Goal: Task Accomplishment & Management: Complete application form

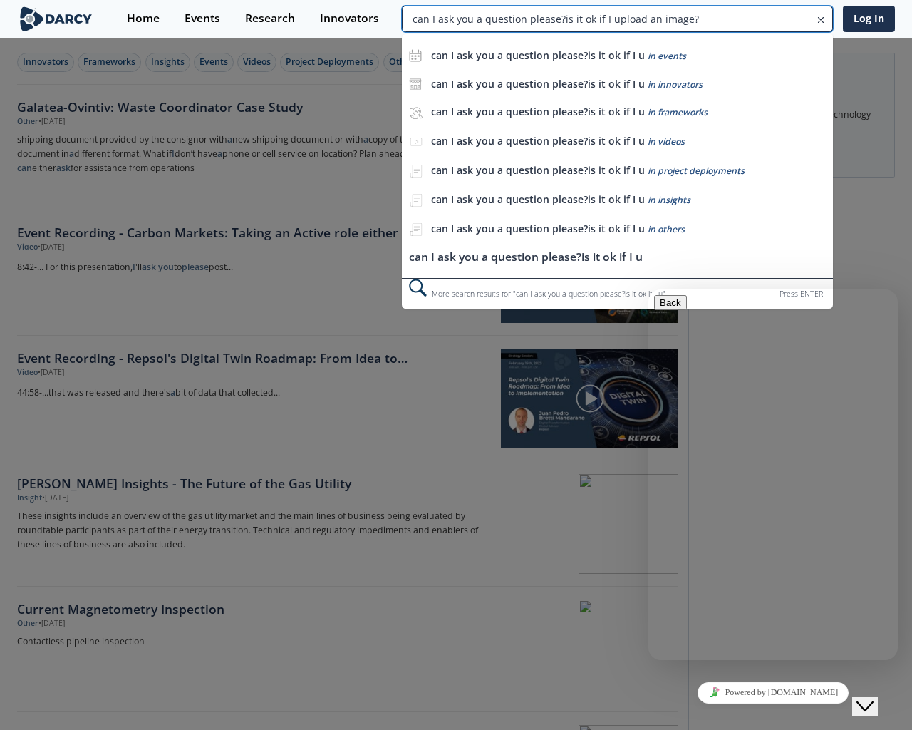
type input "can I ask you a question please?is it ok if I upload an image?"
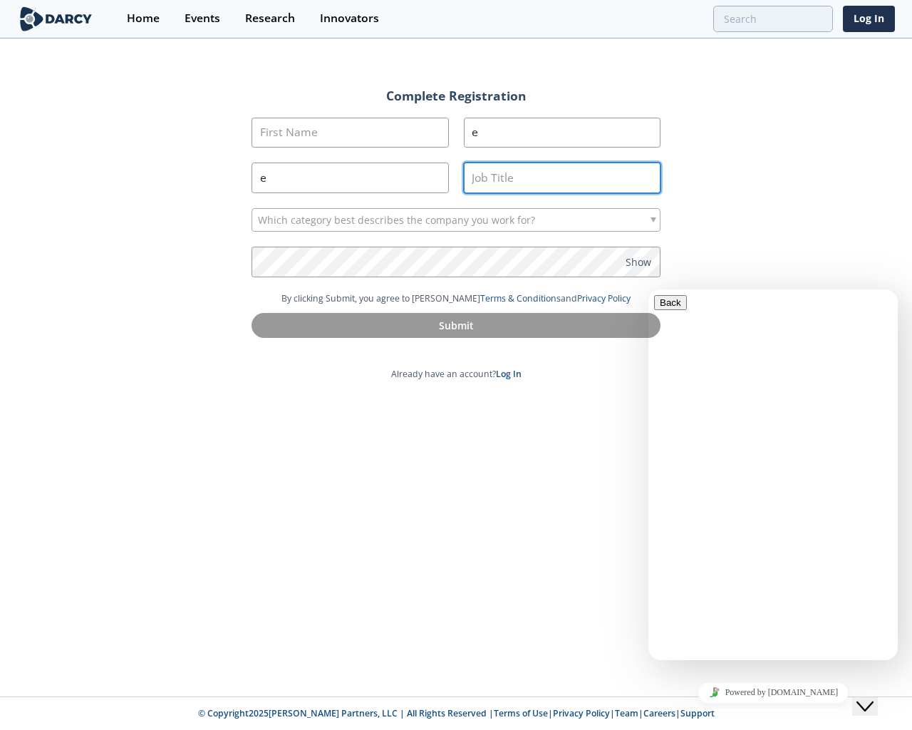
type input "e"
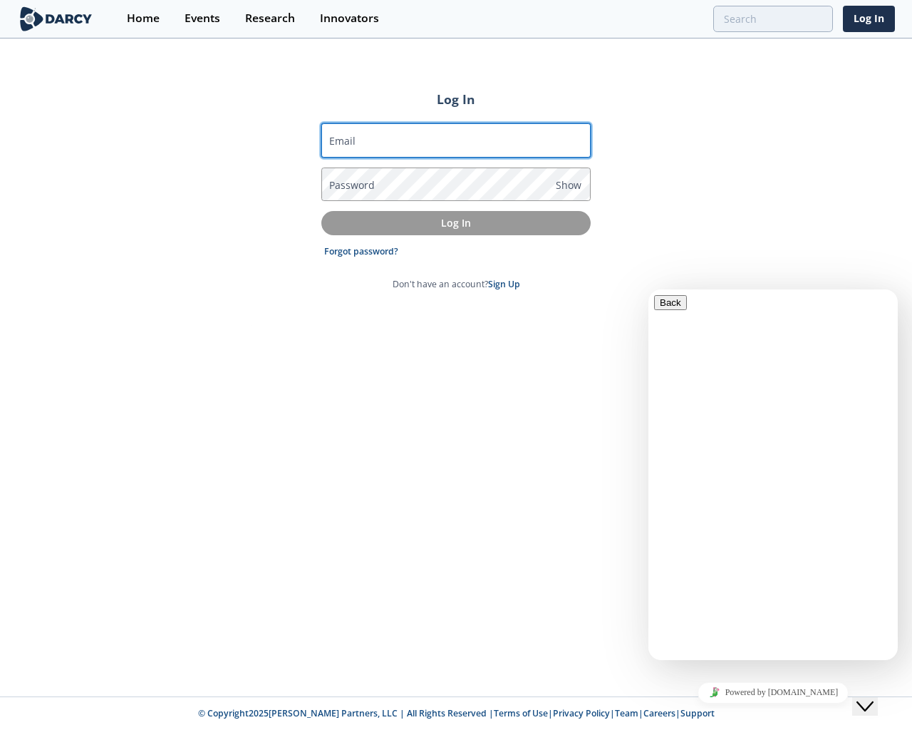
type input "[EMAIL_ADDRESS]"
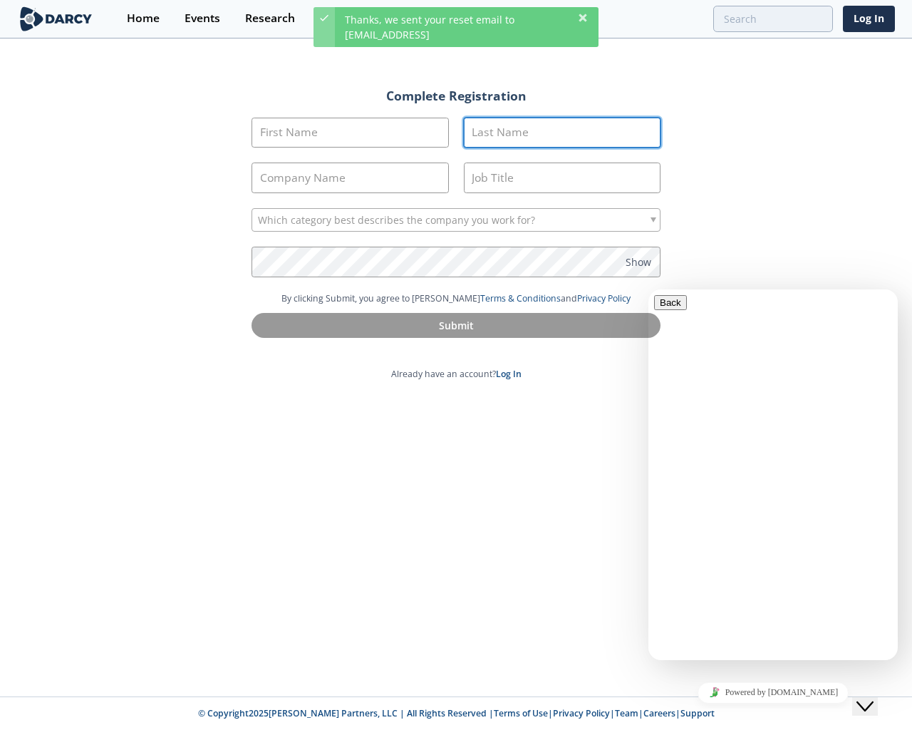
type input "e"
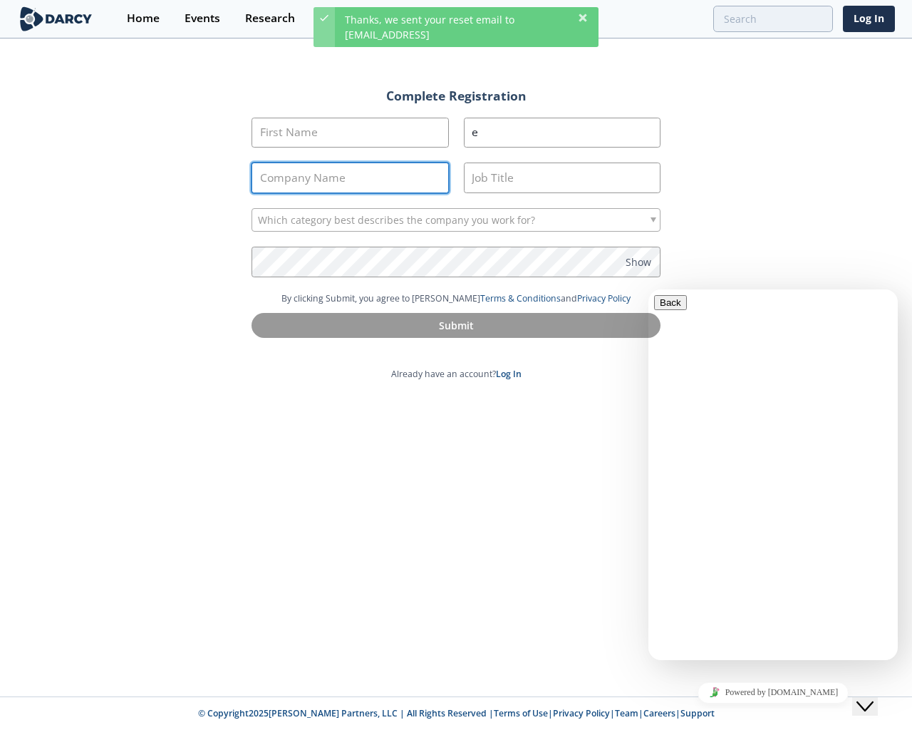
type input "e"
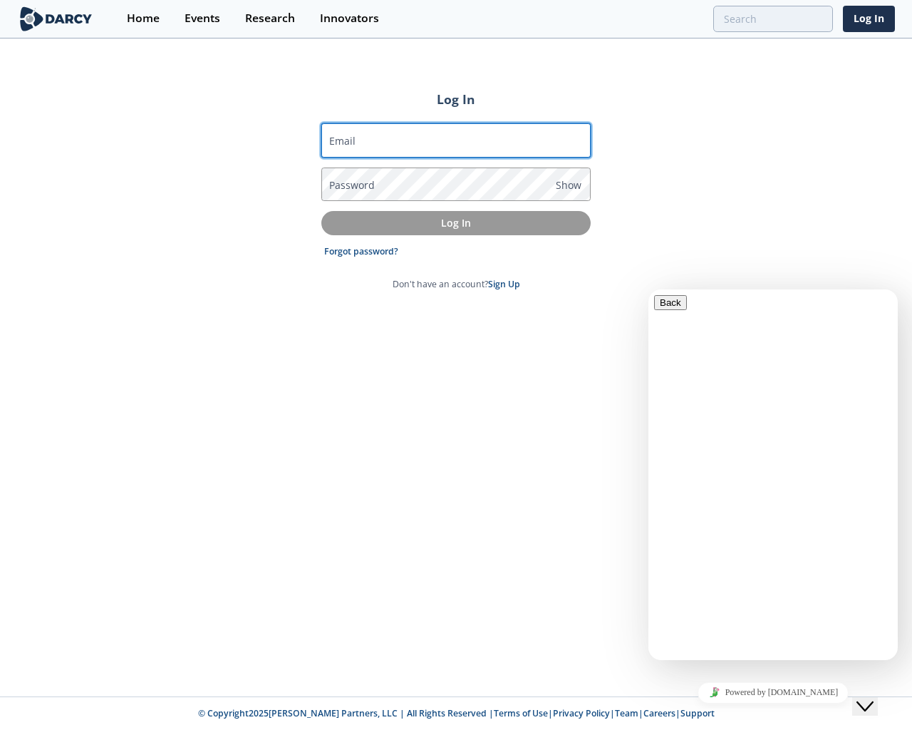
type input "[EMAIL_ADDRESS]"
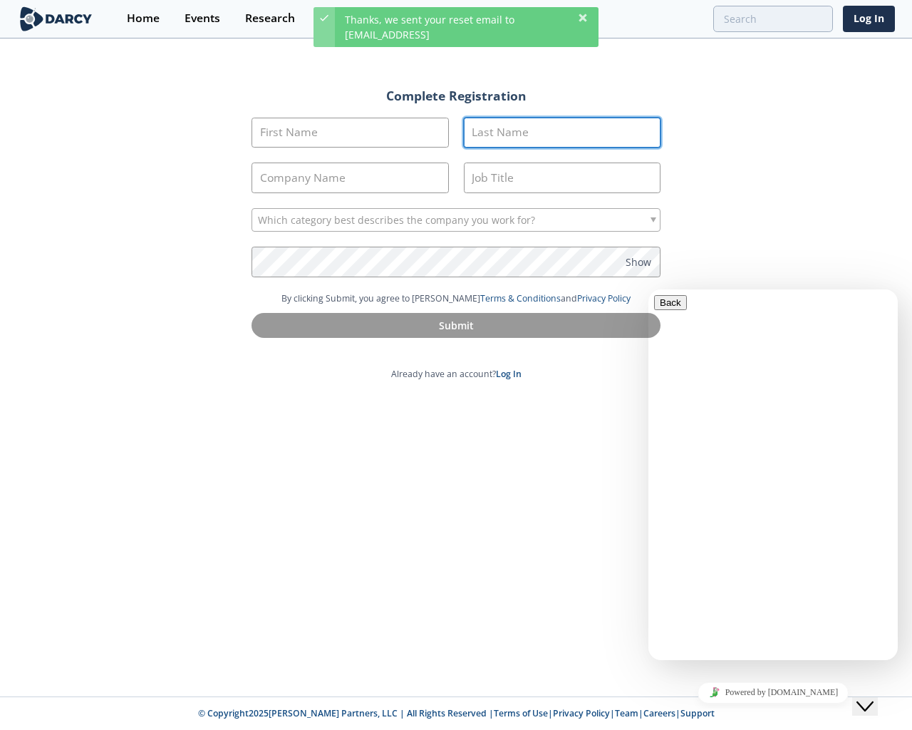
type input "e"
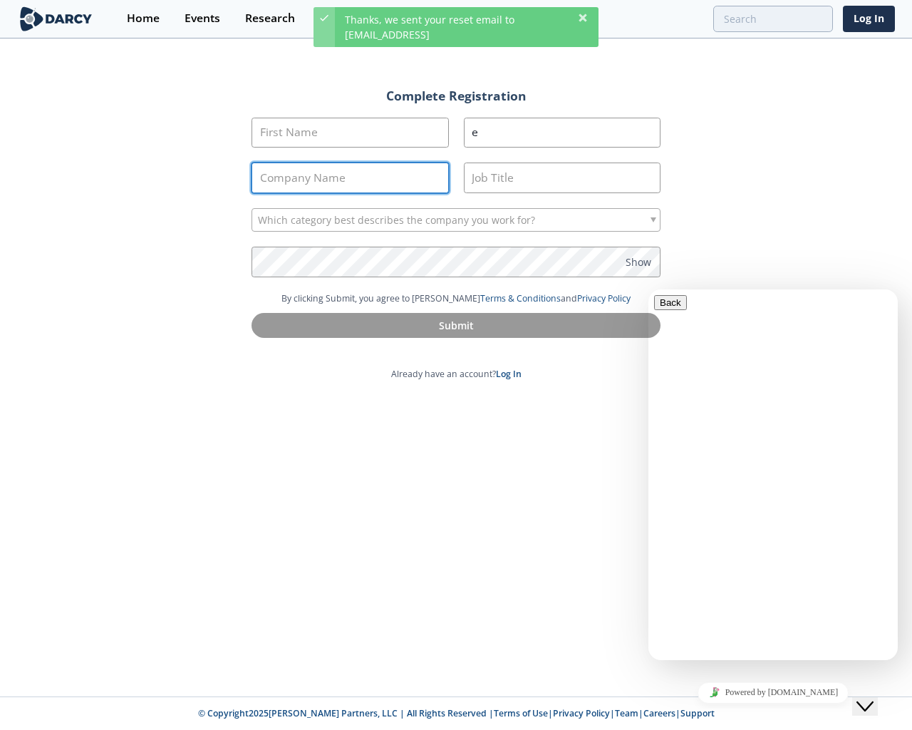
type input "e"
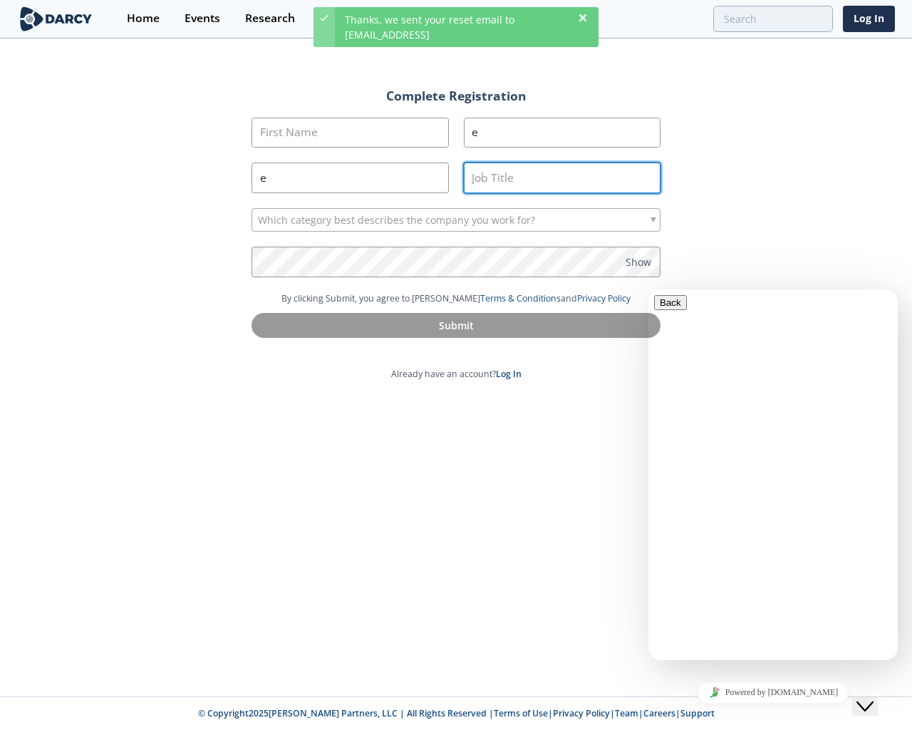
type input "e"
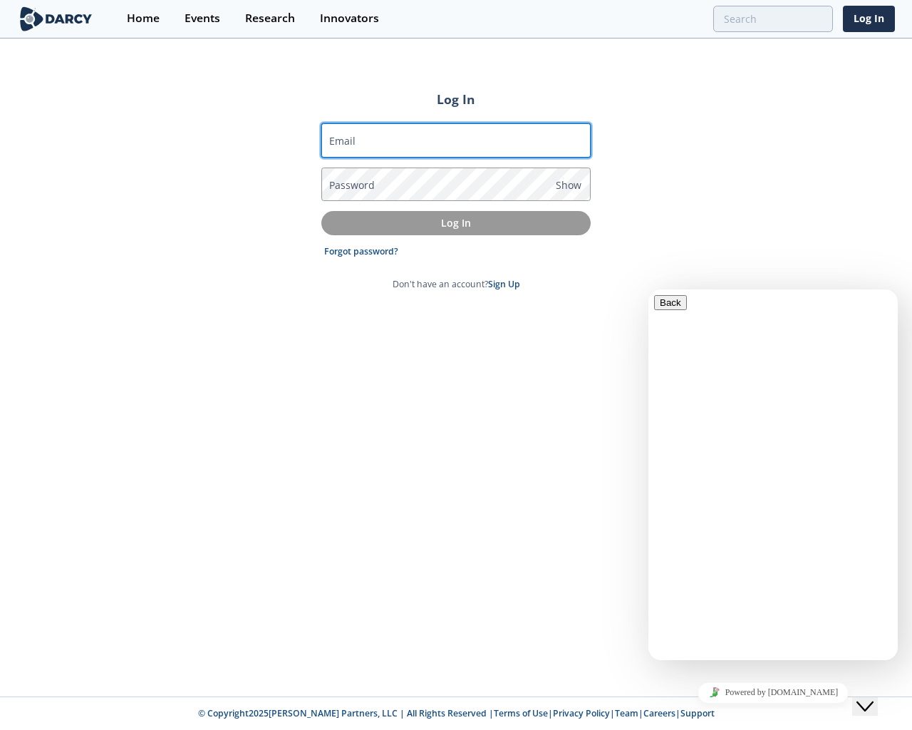
type input "[EMAIL_ADDRESS]"
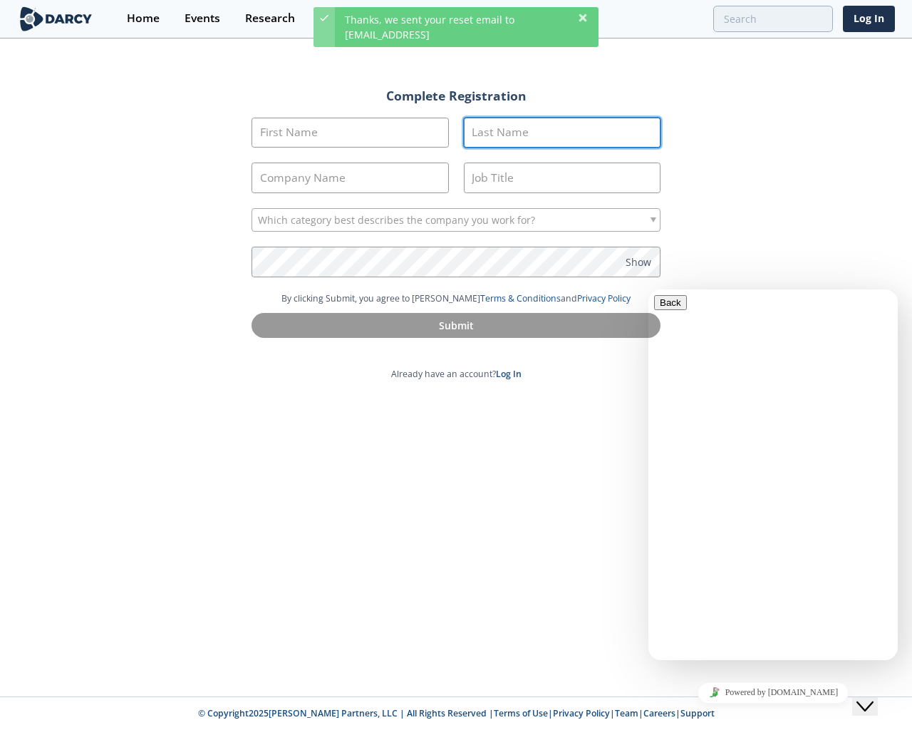
type input "e"
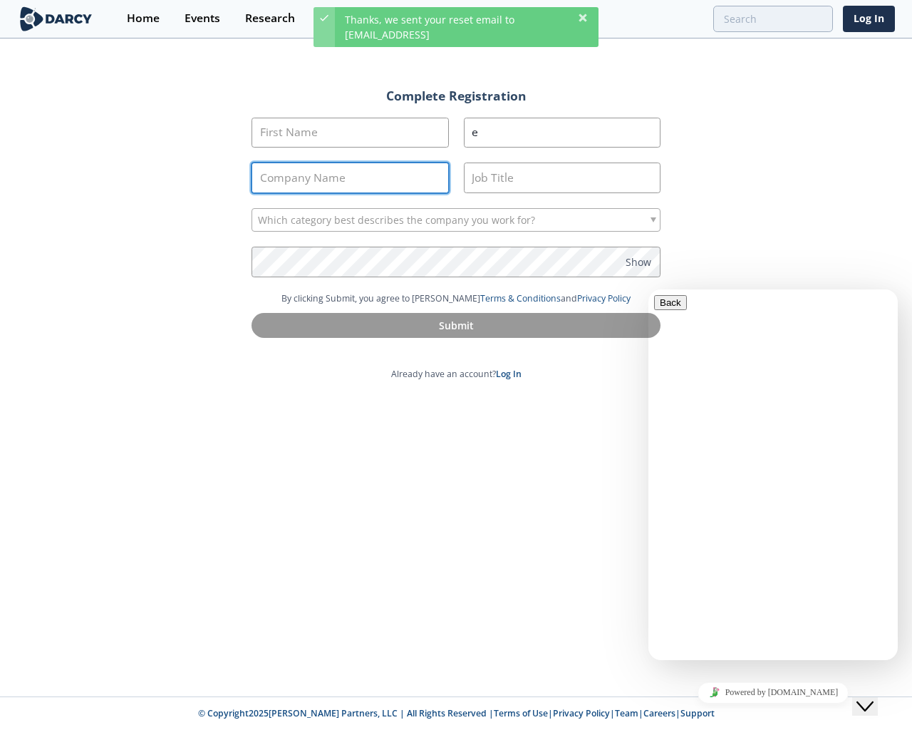
type input "e"
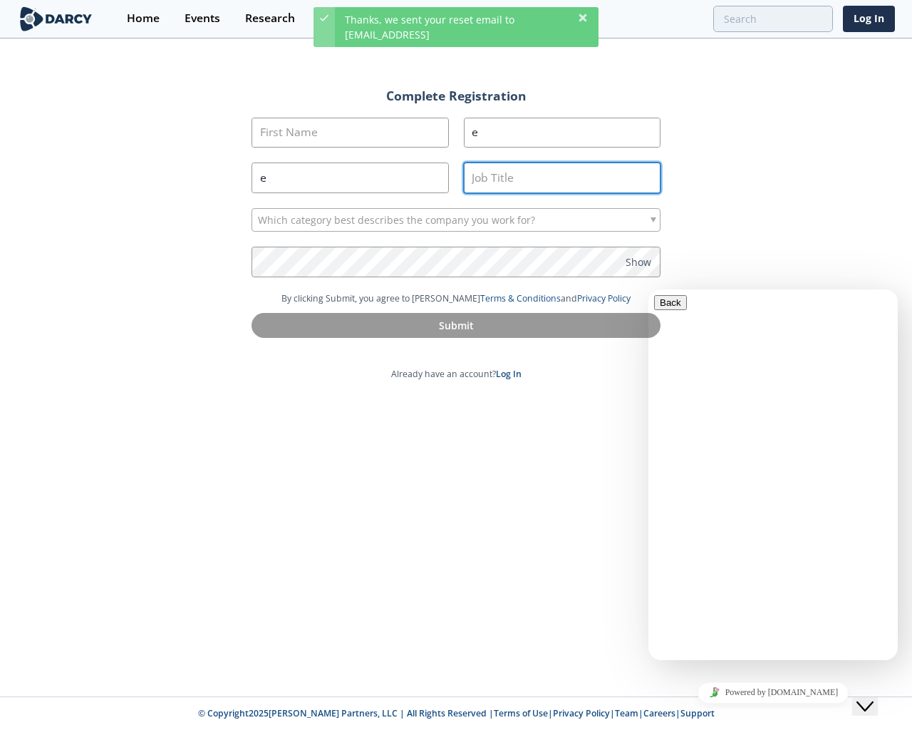
type input "e"
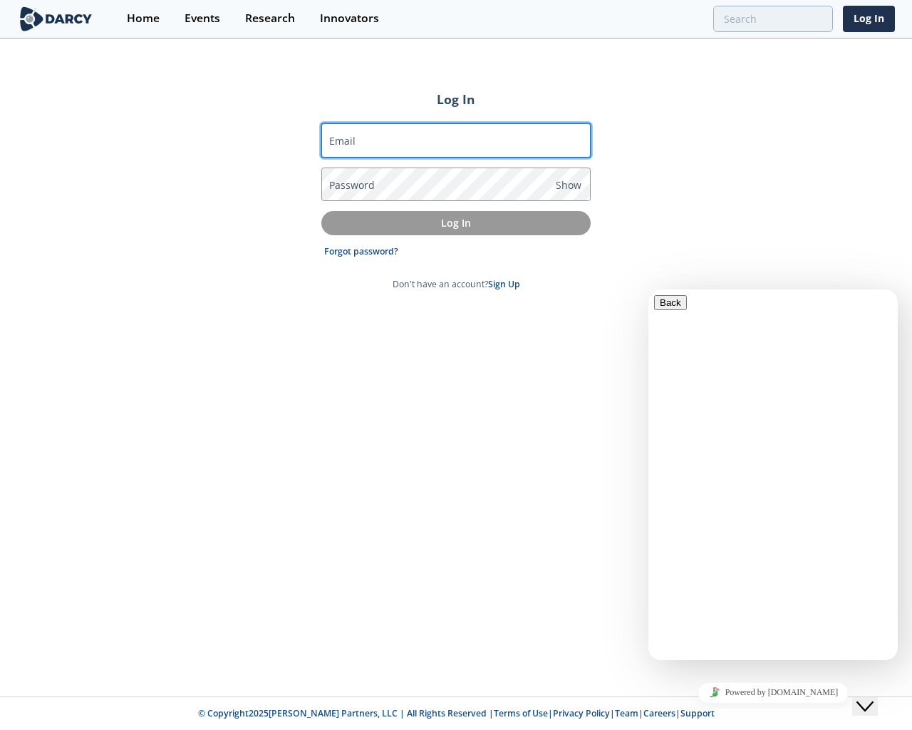
type input "[EMAIL_ADDRESS]"
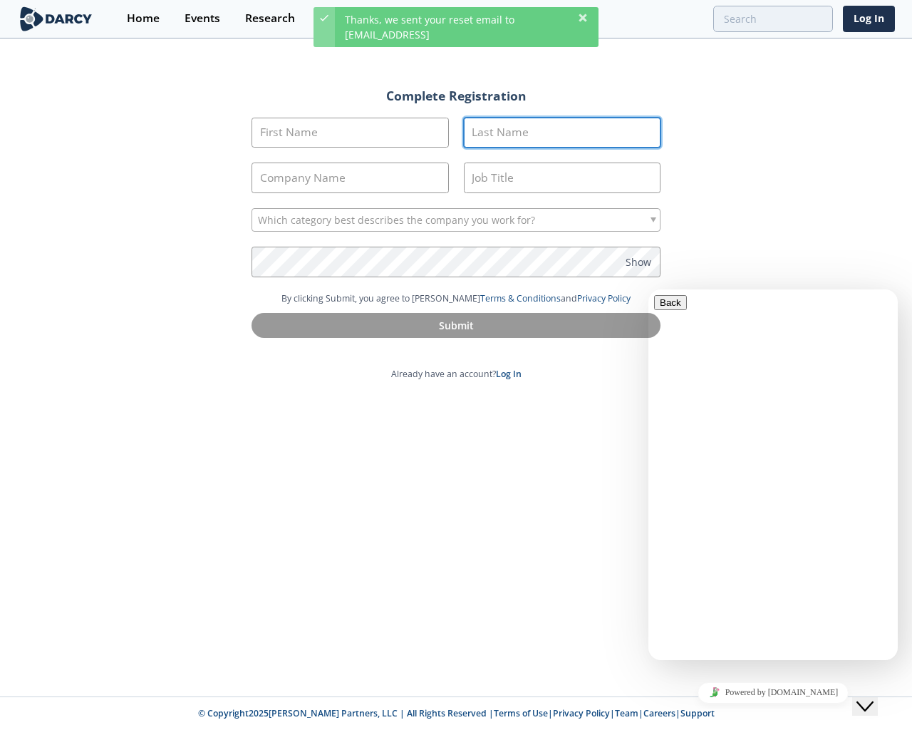
type input "e"
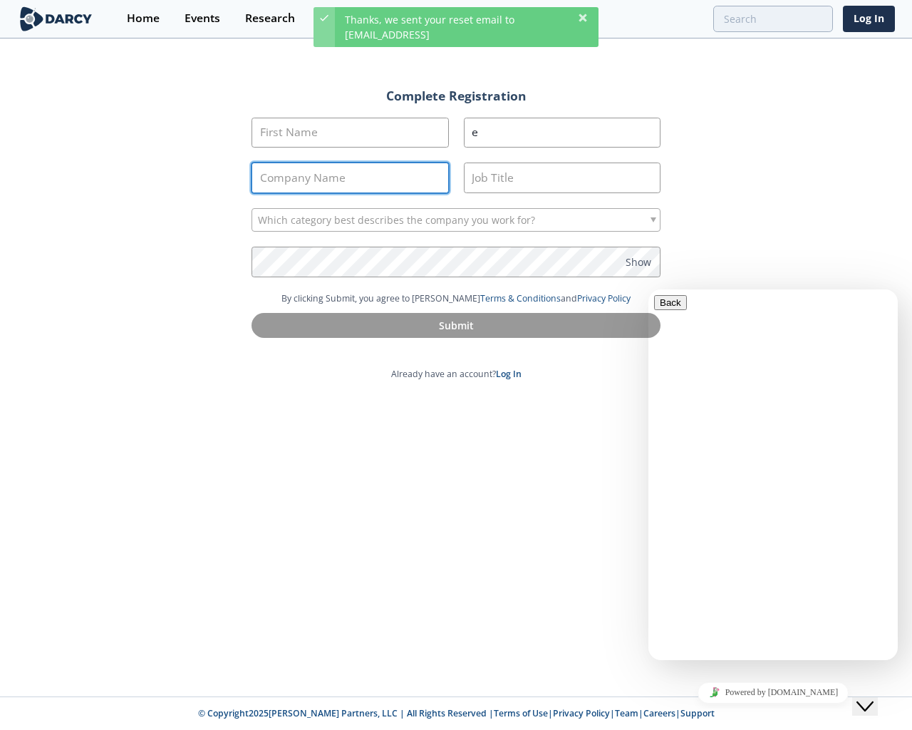
type input "e"
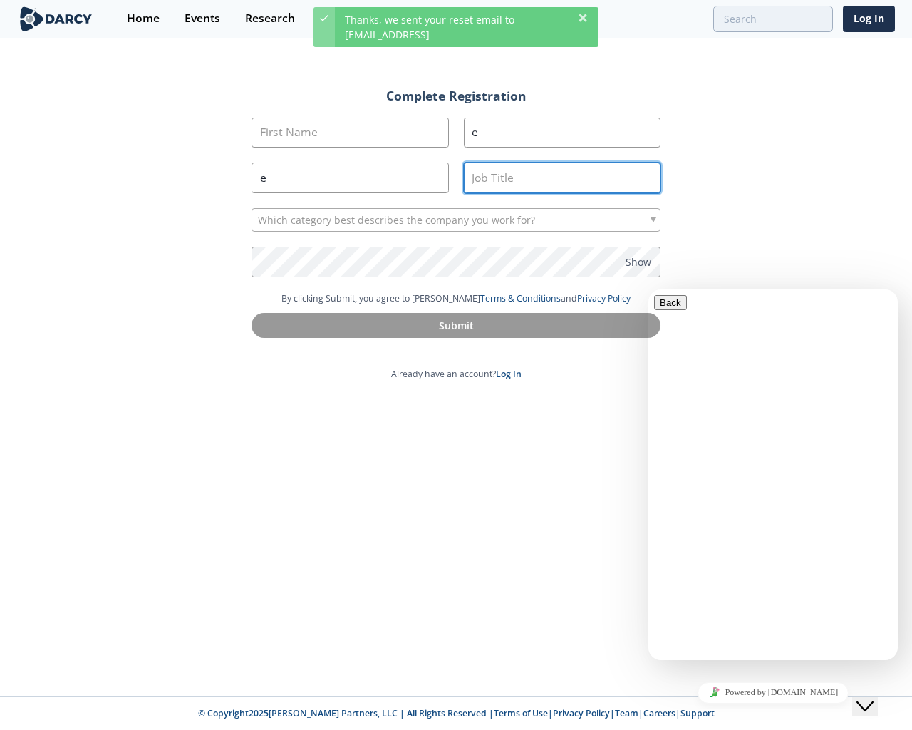
type input "e"
